Goal: Task Accomplishment & Management: Use online tool/utility

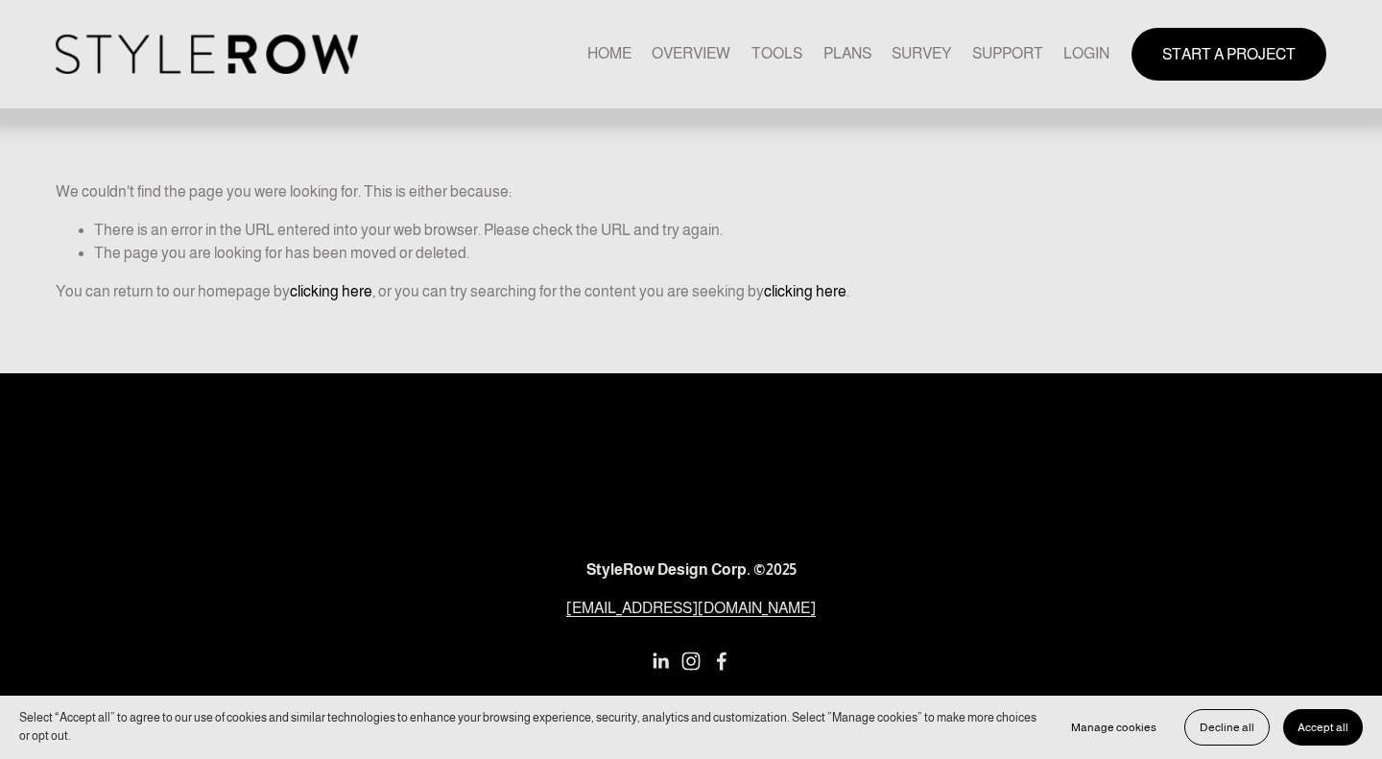
click at [1091, 58] on link "LOGIN" at bounding box center [1086, 54] width 46 height 26
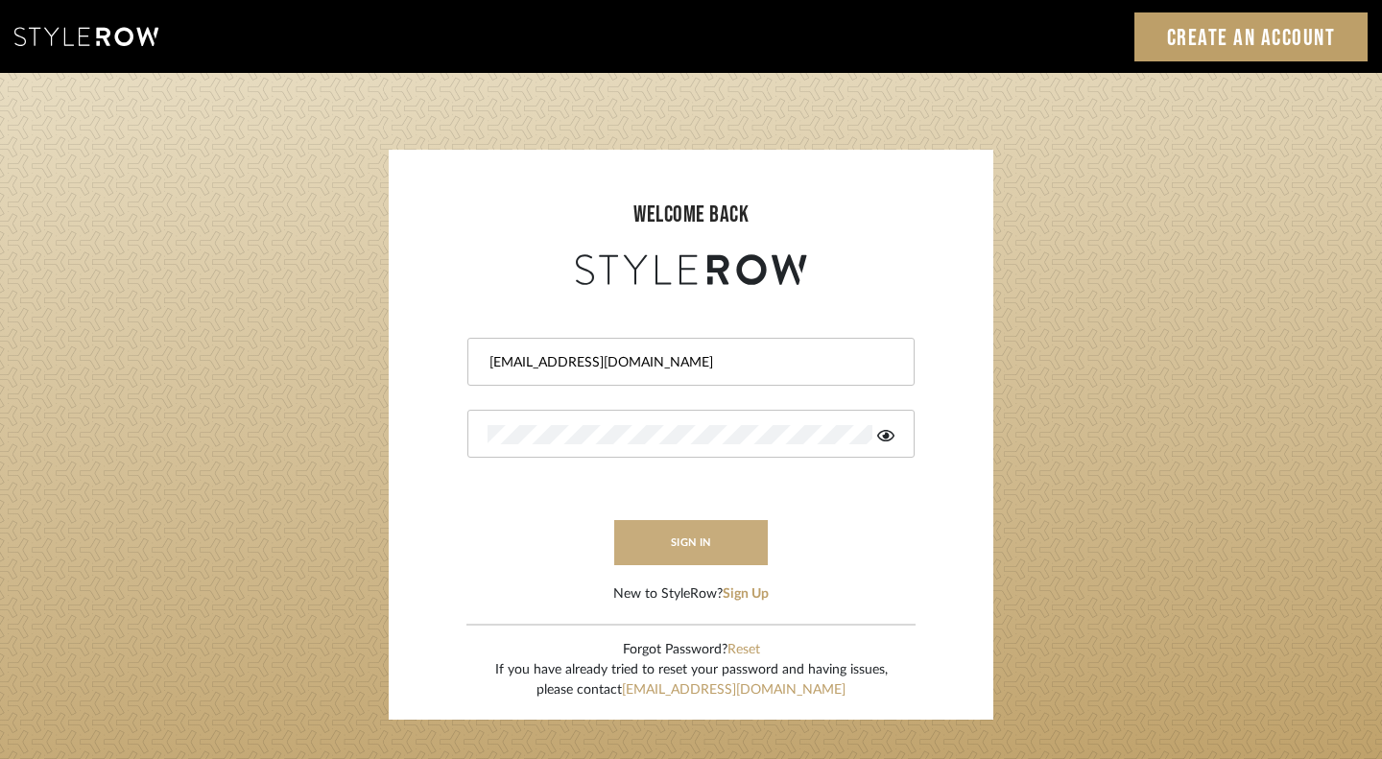
click at [709, 552] on button "sign in" at bounding box center [691, 542] width 154 height 45
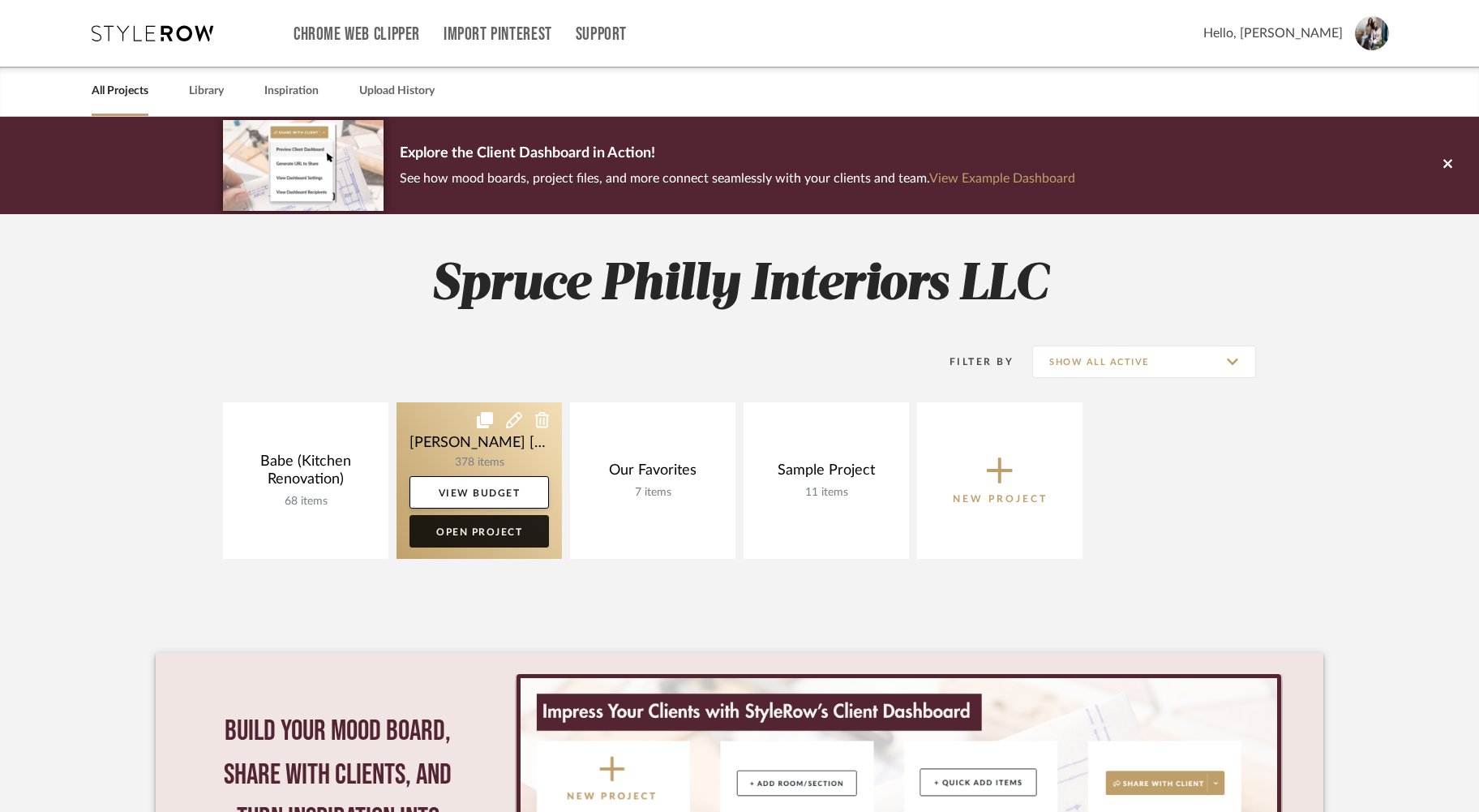
click at [480, 536] on link "Open Project" at bounding box center [479, 531] width 139 height 32
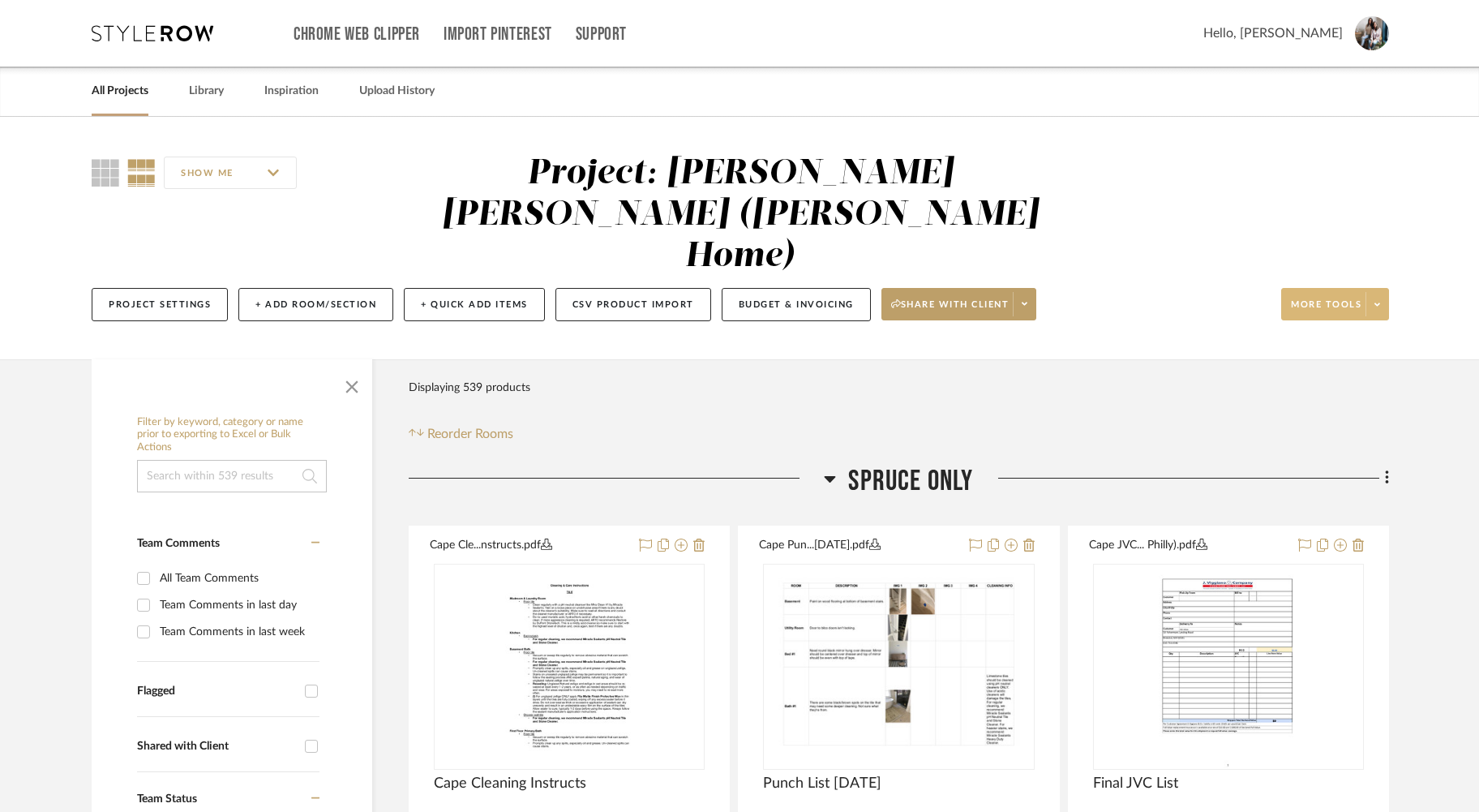
click at [1380, 292] on span at bounding box center [1377, 303] width 23 height 25
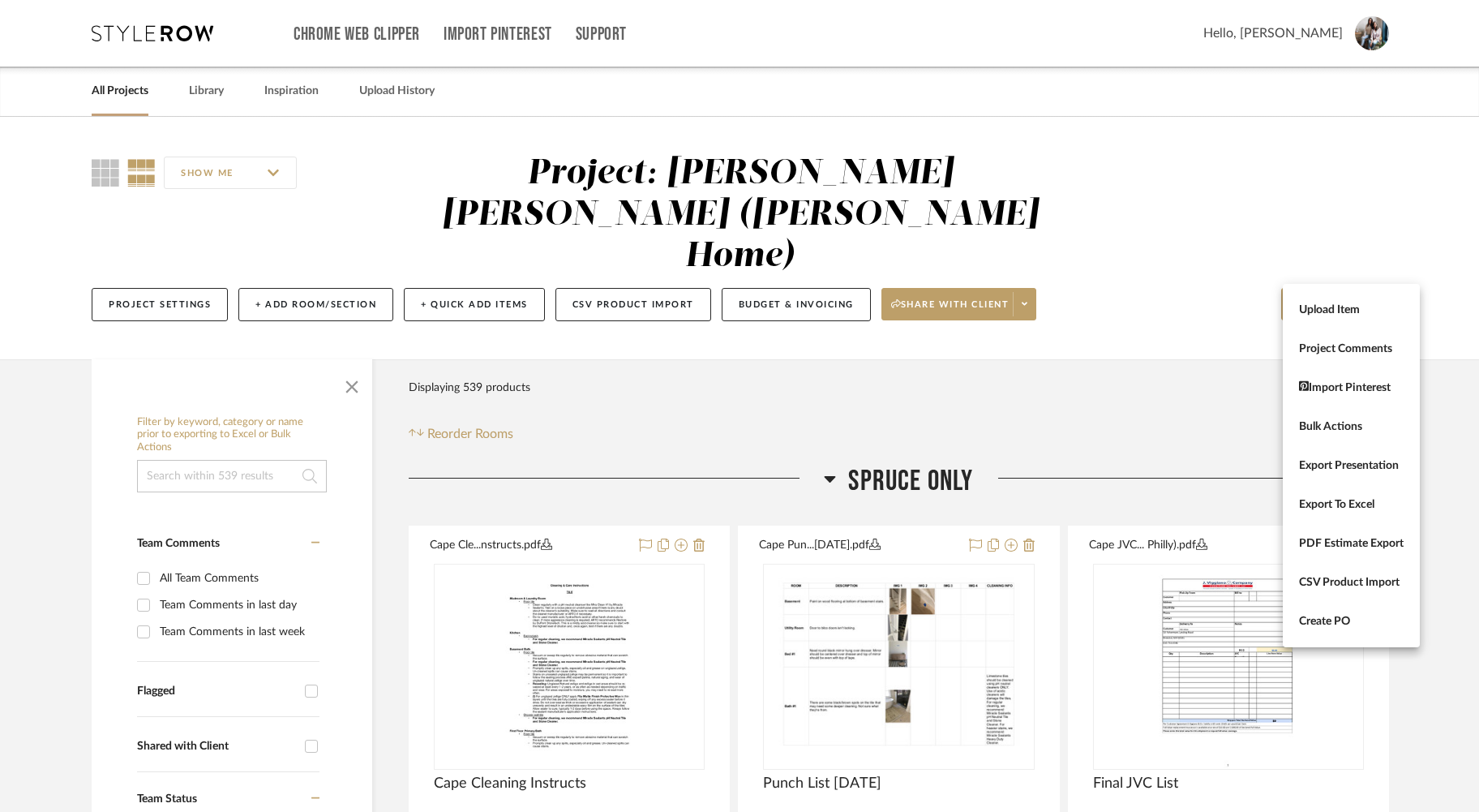
click at [1132, 356] on div at bounding box center [740, 406] width 1479 height 812
